Goal: Information Seeking & Learning: Learn about a topic

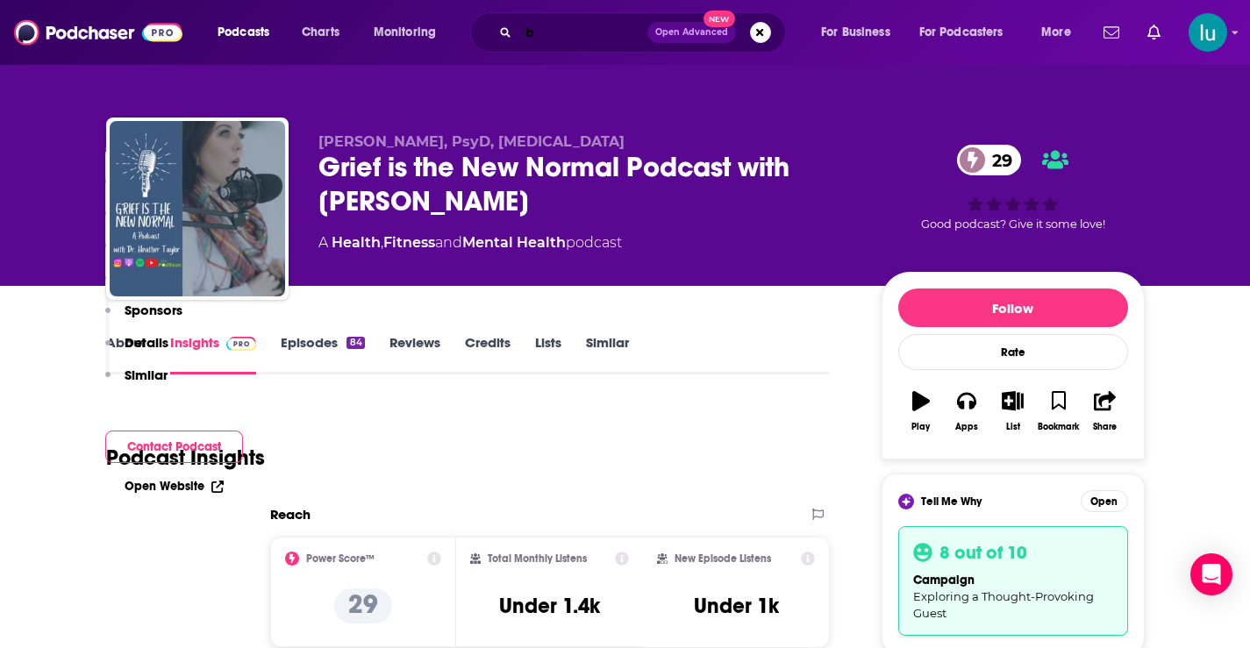
click at [552, 31] on input "b" at bounding box center [583, 32] width 129 height 28
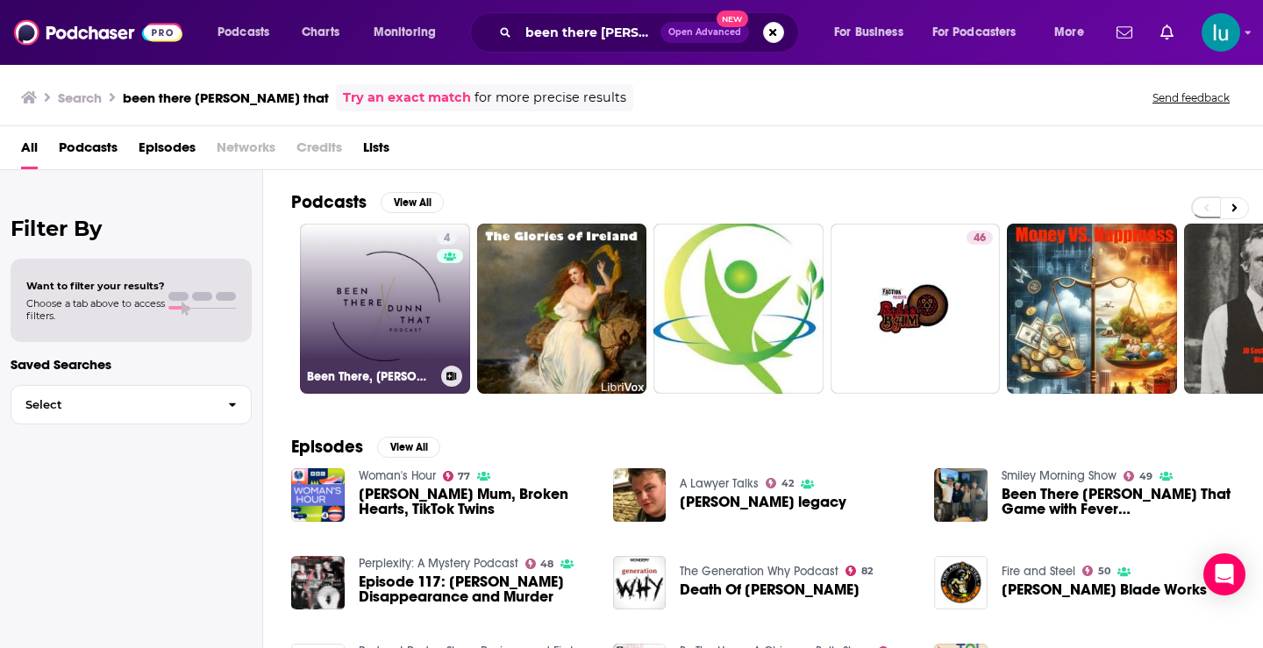
click at [392, 285] on link "4 Been There, [PERSON_NAME] That" at bounding box center [385, 309] width 170 height 170
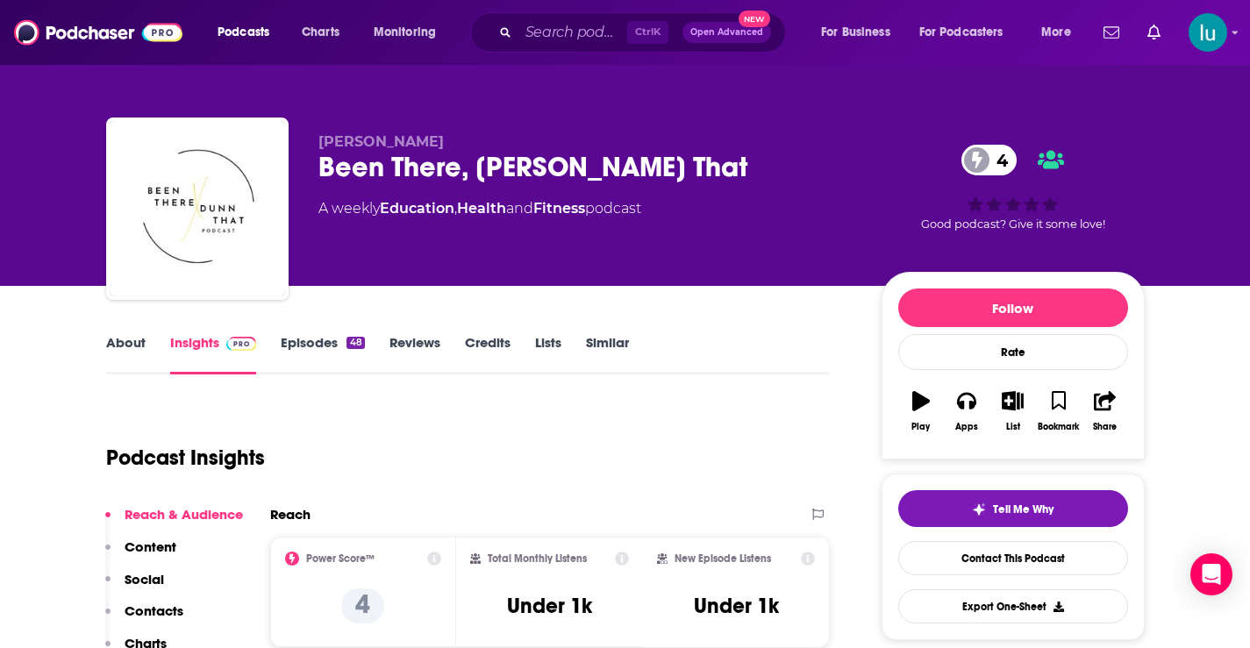
scroll to position [306, 0]
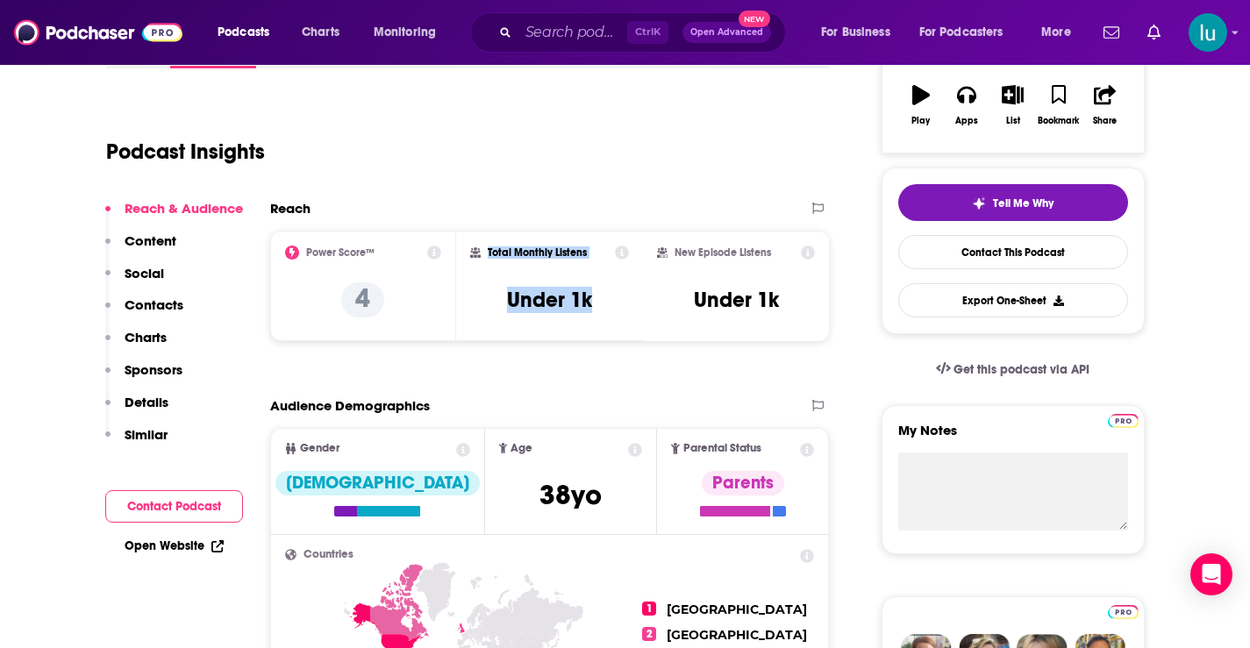
drag, startPoint x: 488, startPoint y: 244, endPoint x: 612, endPoint y: 302, distance: 137.4
click at [612, 302] on div "Total Monthly Listens Under 1k" at bounding box center [549, 286] width 187 height 111
copy div "Total Monthly Listens Under 1k"
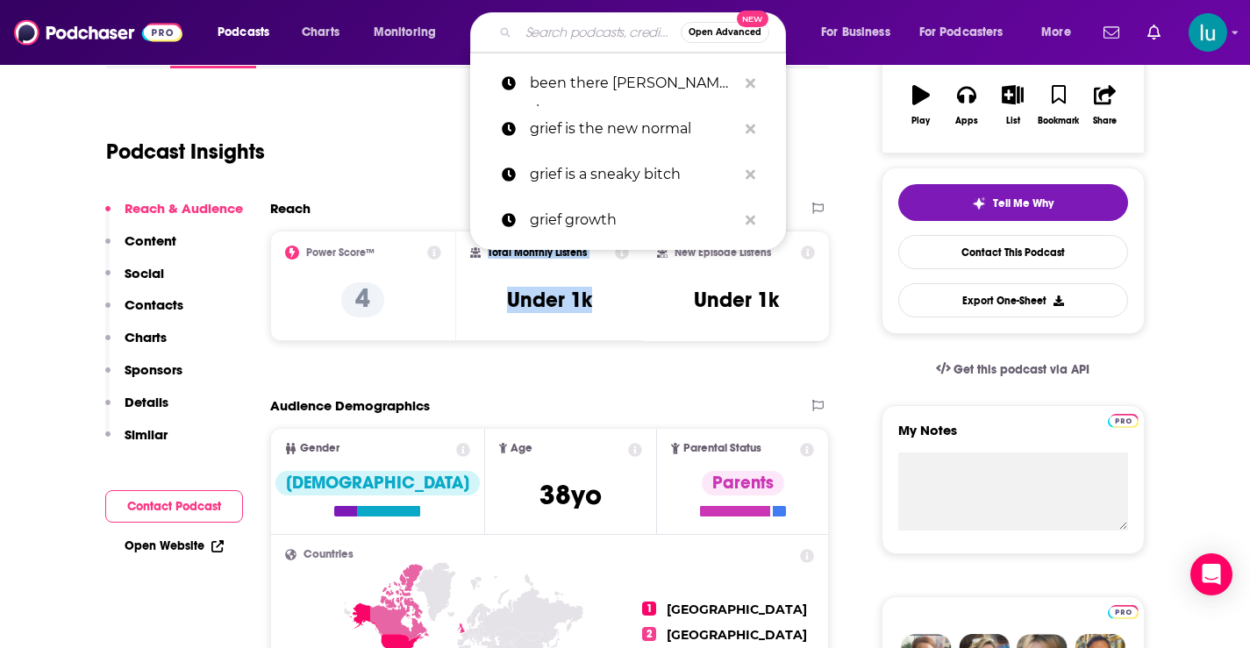
click at [604, 29] on input "Search podcasts, credits, & more..." at bounding box center [600, 32] width 162 height 28
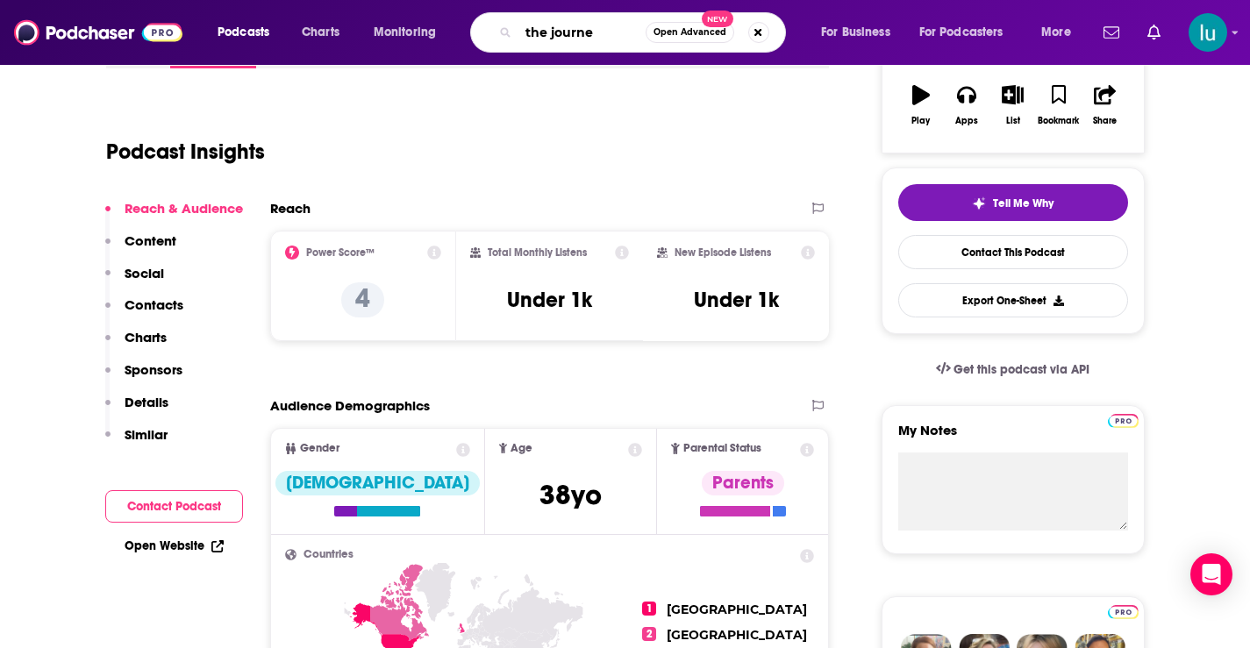
type input "the journey"
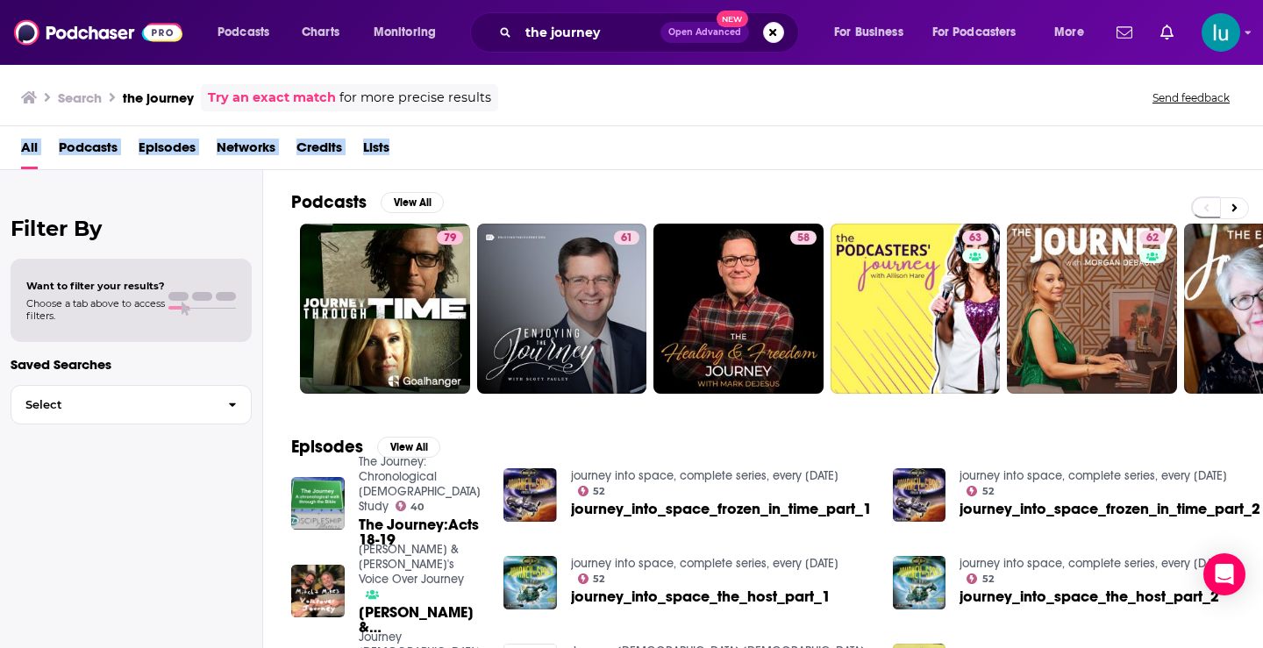
drag, startPoint x: 1262, startPoint y: 124, endPoint x: 1263, endPoint y: 147, distance: 22.8
click at [1249, 147] on div "Search the journey Try an exact match for more precise results Send feedback Al…" at bounding box center [631, 355] width 1263 height 585
